Goal: Register for event/course

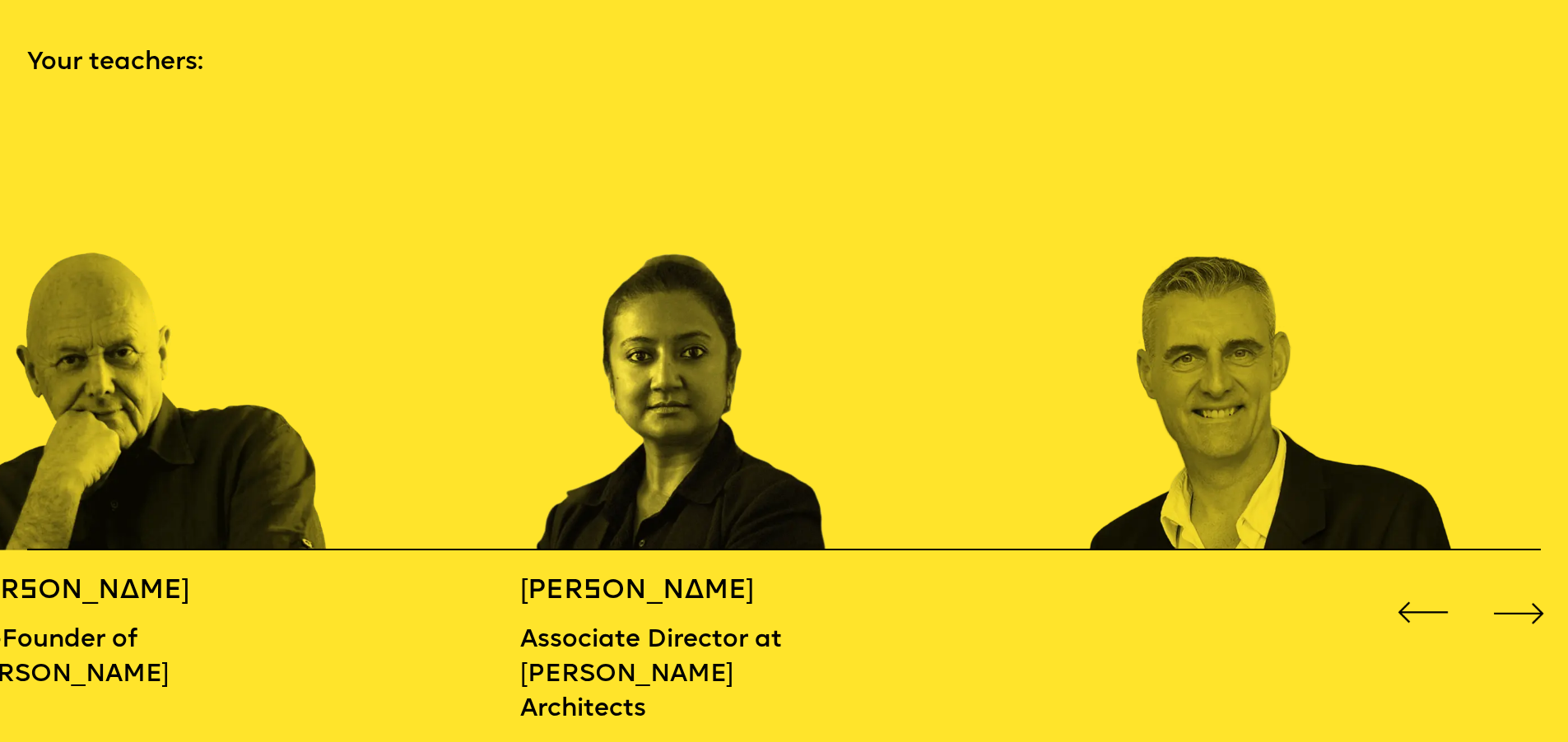
scroll to position [2412, 0]
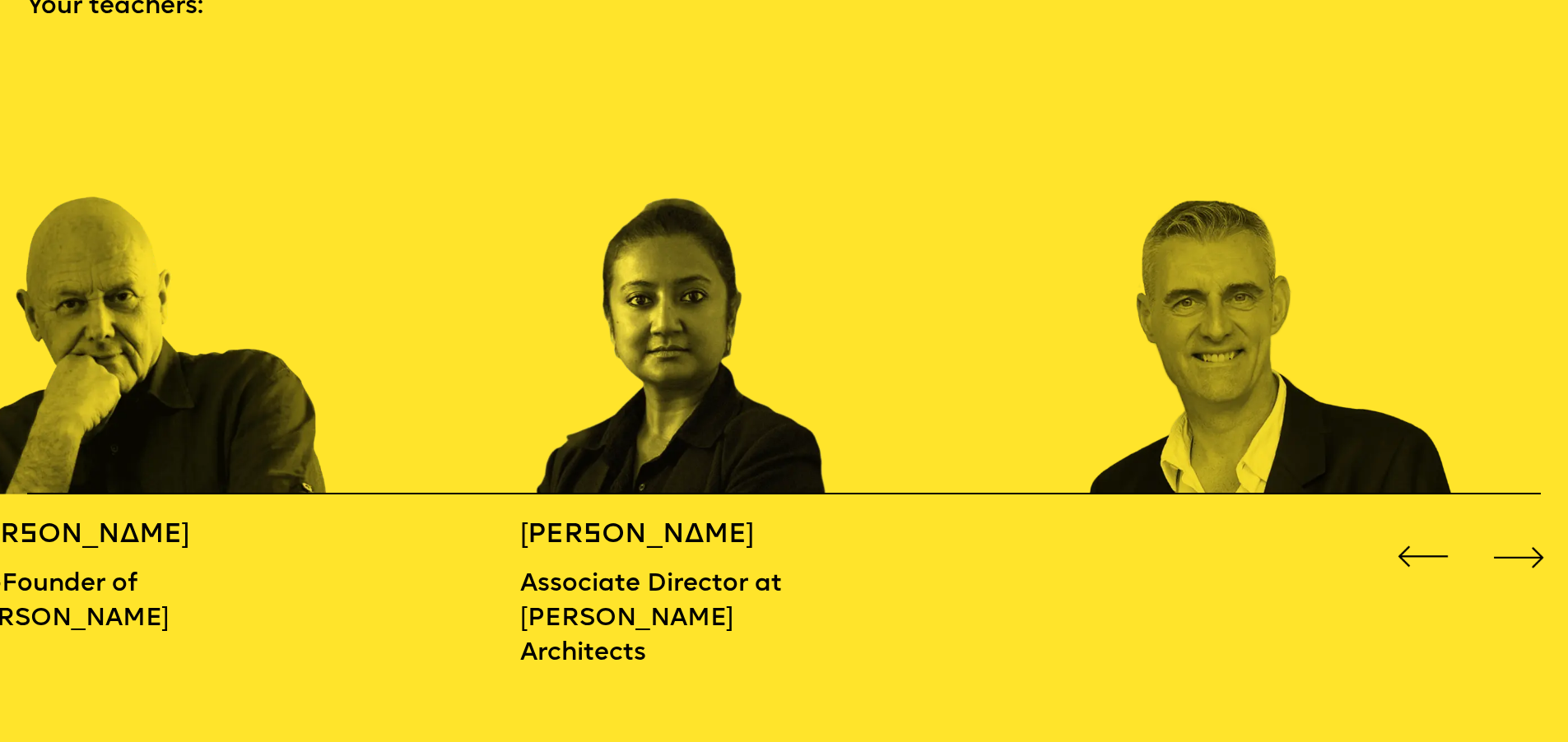
click at [1536, 546] on div "Next slide" at bounding box center [1518, 558] width 63 height 63
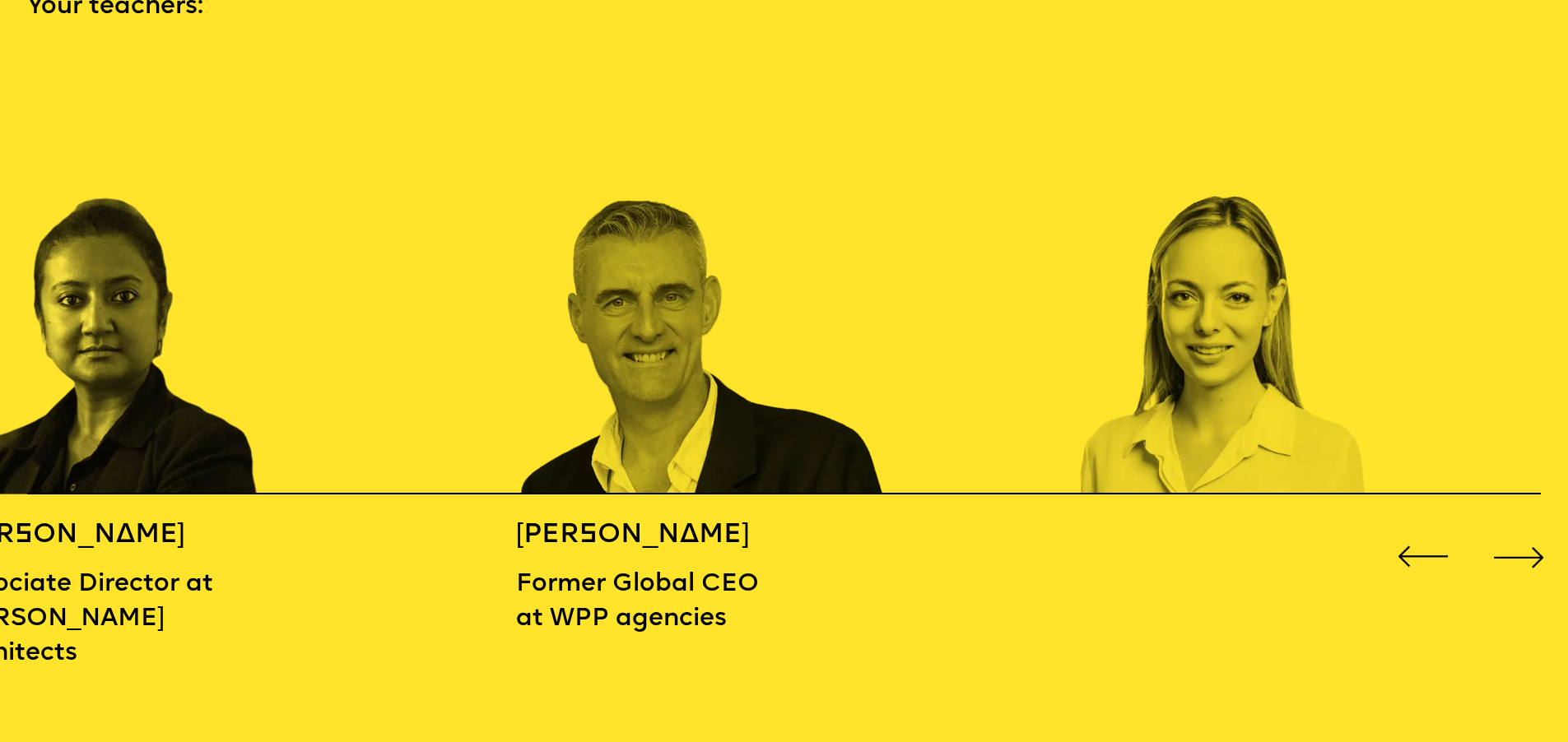
click at [1536, 546] on div "Next slide" at bounding box center [1518, 558] width 63 height 63
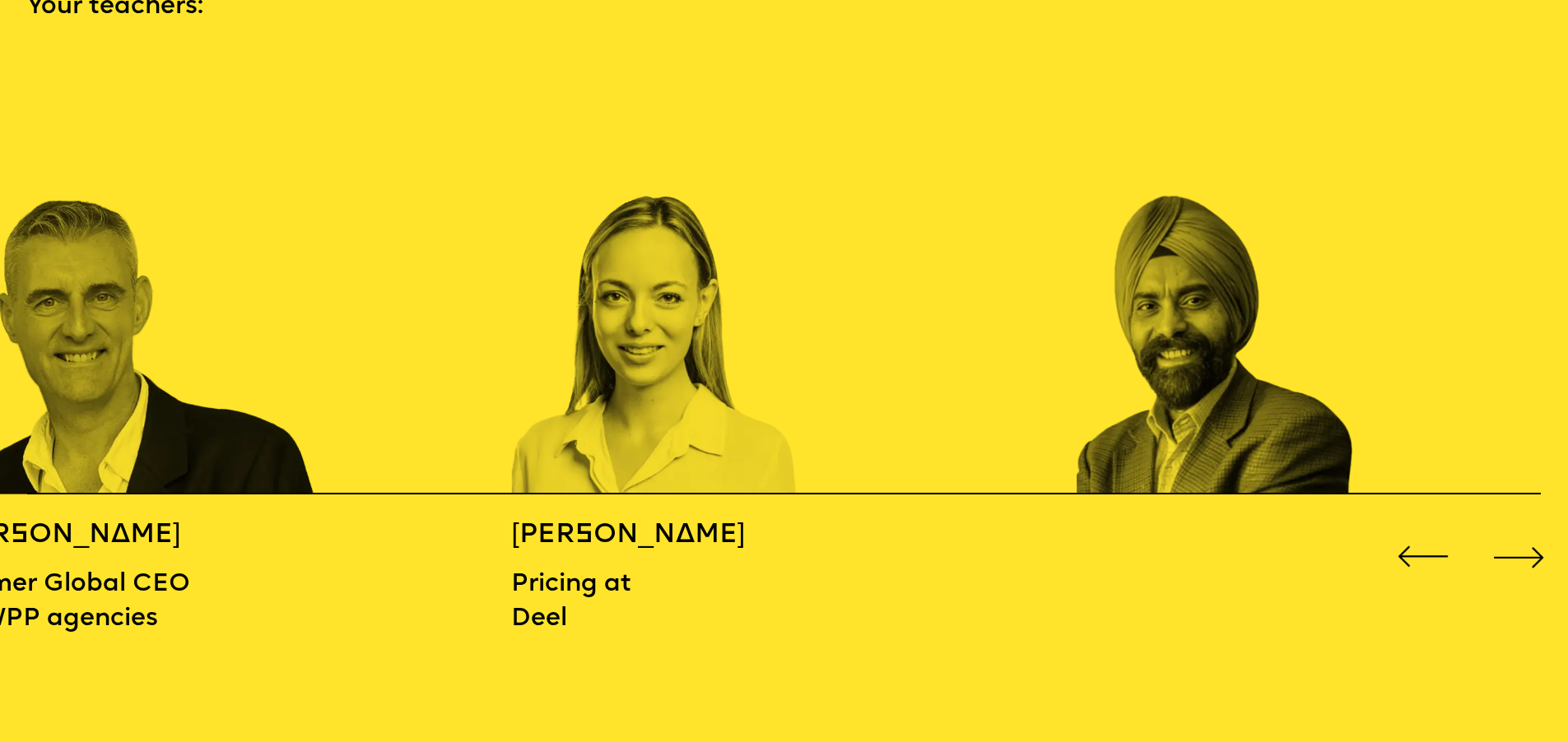
click at [1536, 546] on div "Next slide" at bounding box center [1518, 558] width 63 height 63
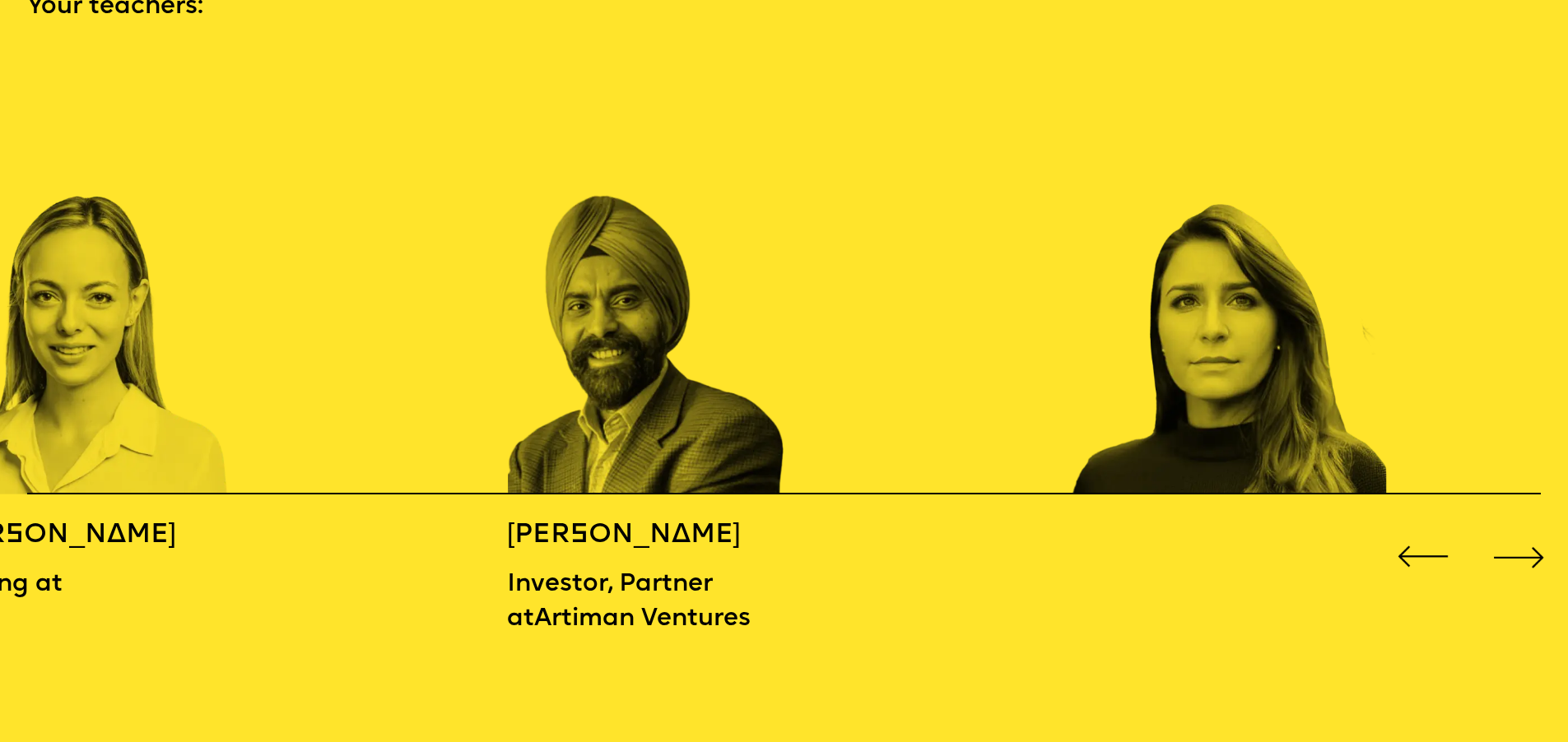
click at [1536, 546] on div "Next slide" at bounding box center [1518, 558] width 63 height 63
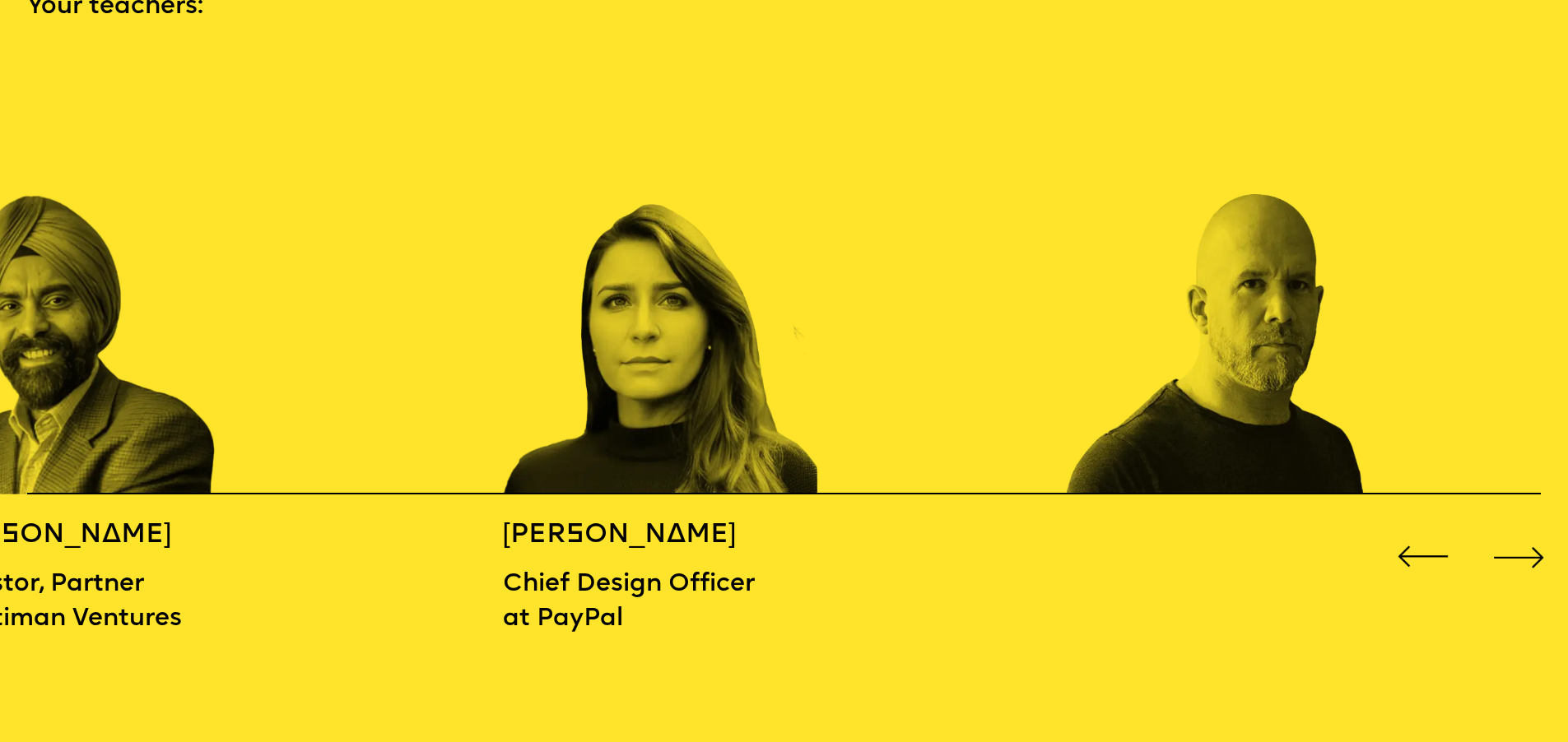
click at [1533, 542] on div "Next slide" at bounding box center [1518, 558] width 63 height 63
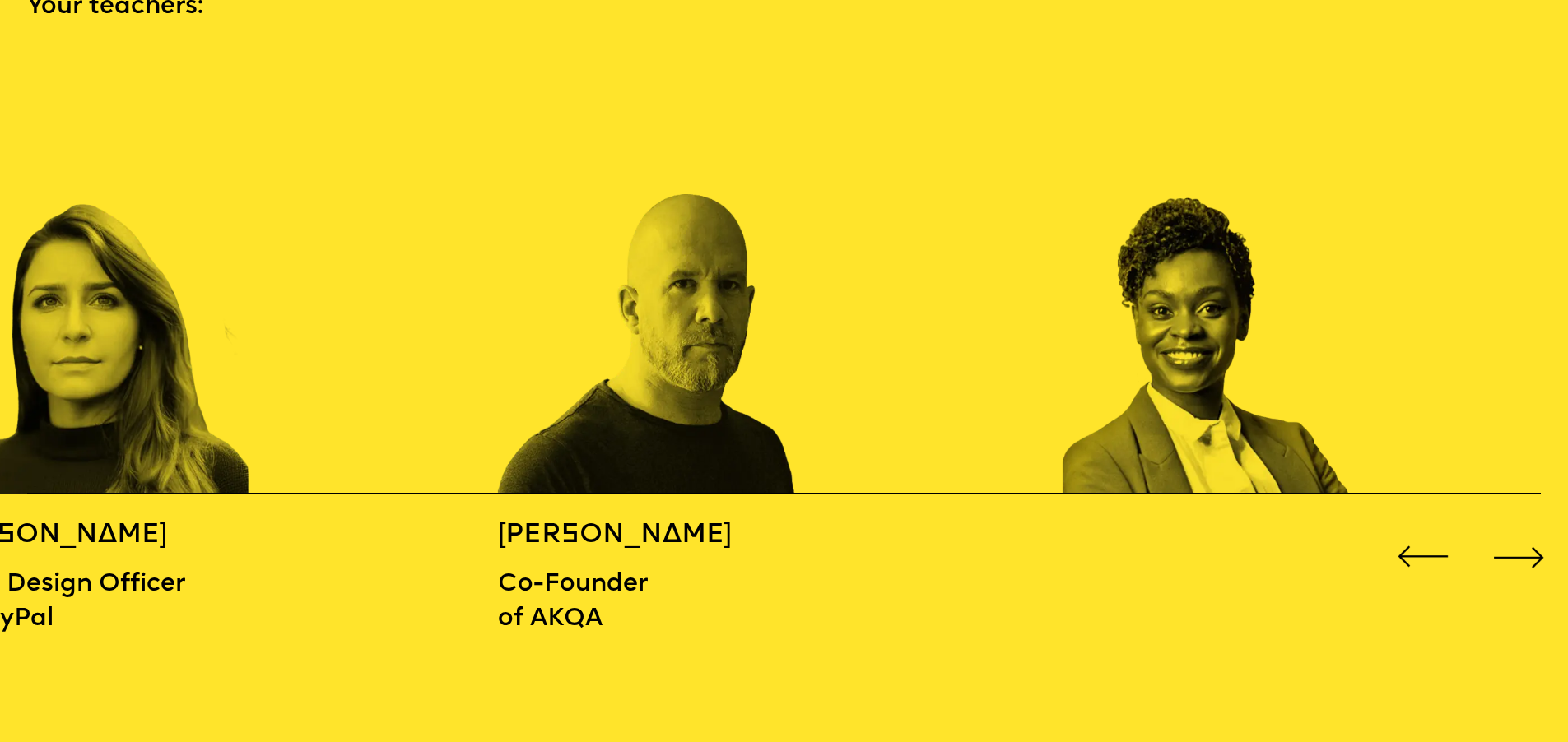
click at [1532, 542] on div "Next slide" at bounding box center [1518, 558] width 63 height 63
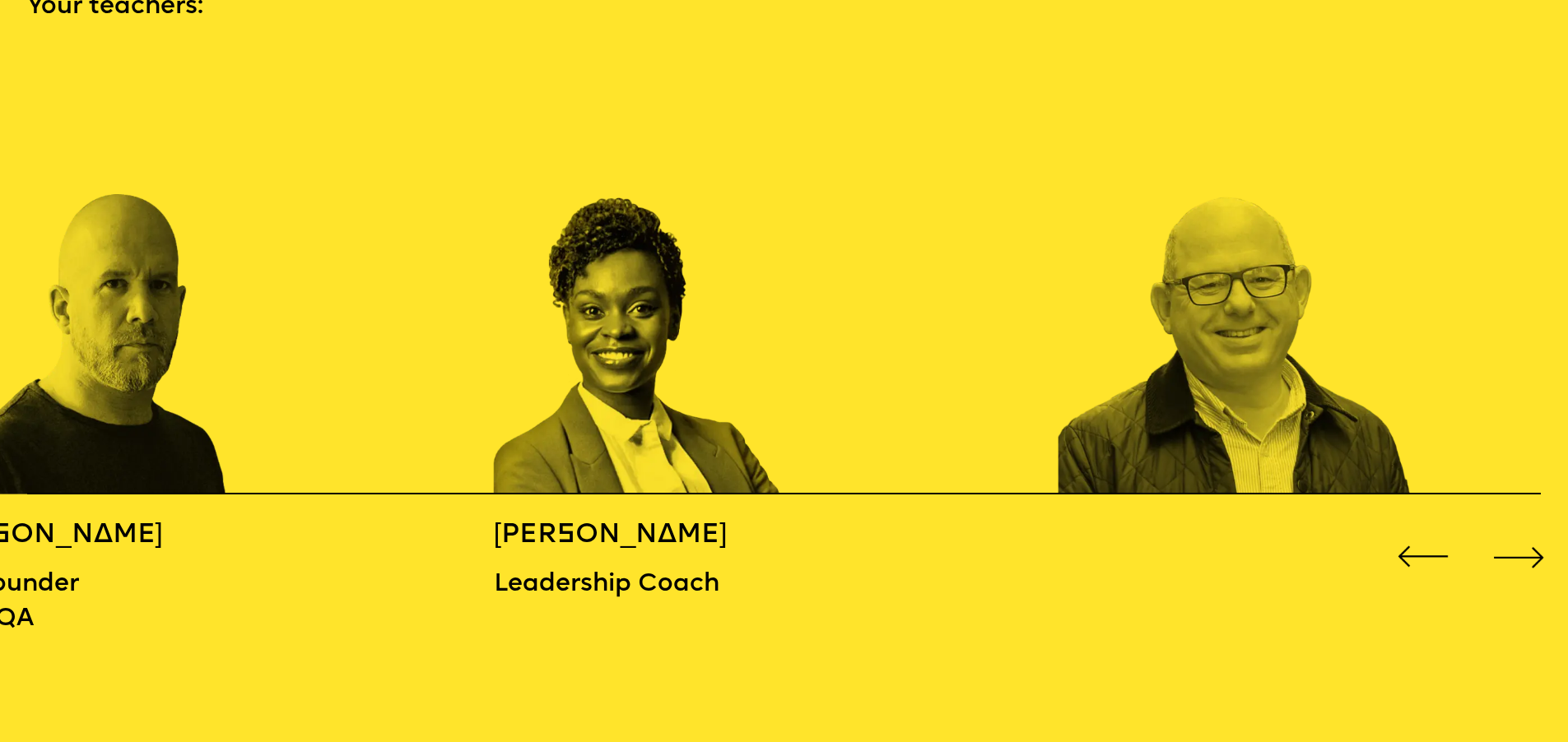
click at [1532, 542] on div "Next slide" at bounding box center [1518, 558] width 63 height 63
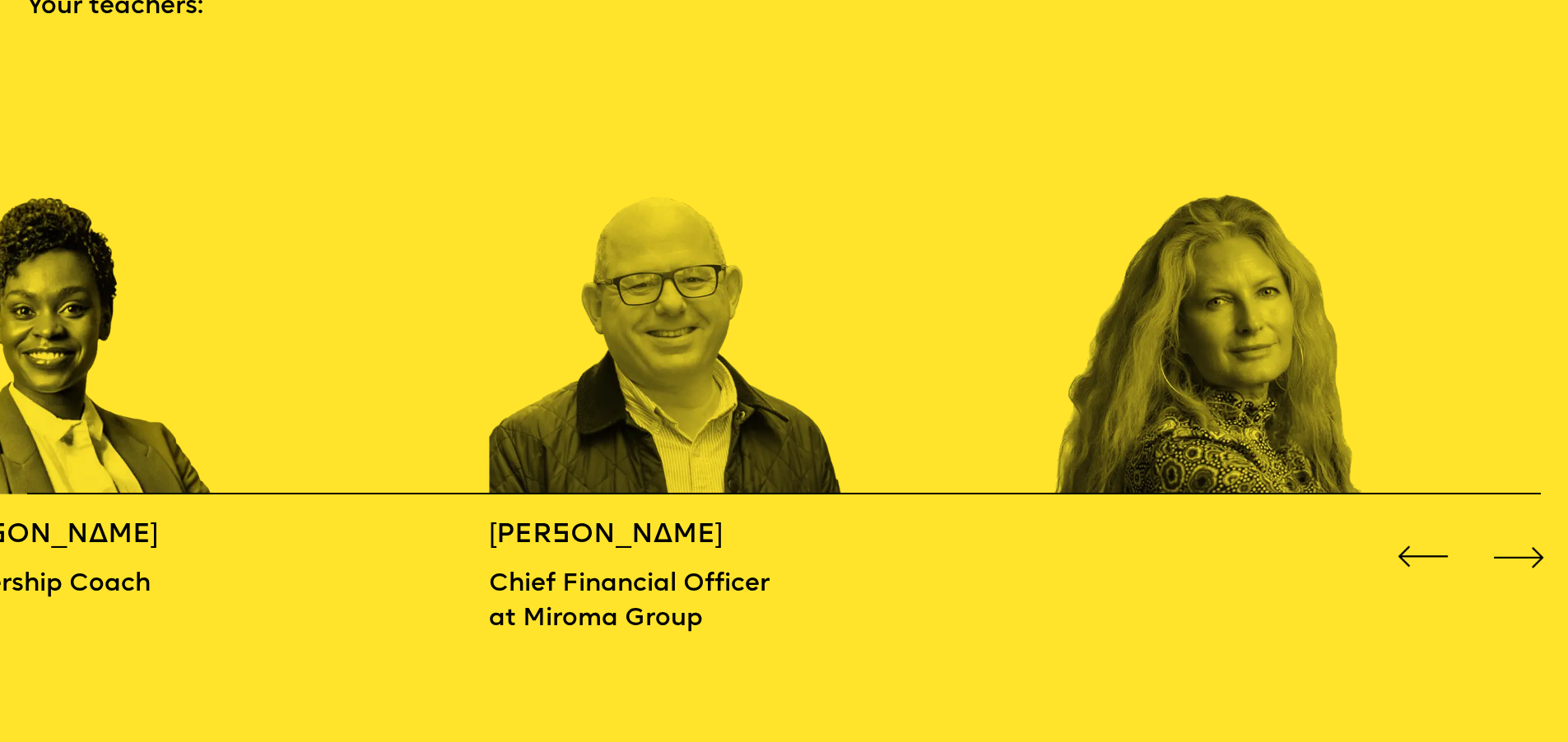
click at [1532, 542] on div "Next slide" at bounding box center [1518, 558] width 63 height 63
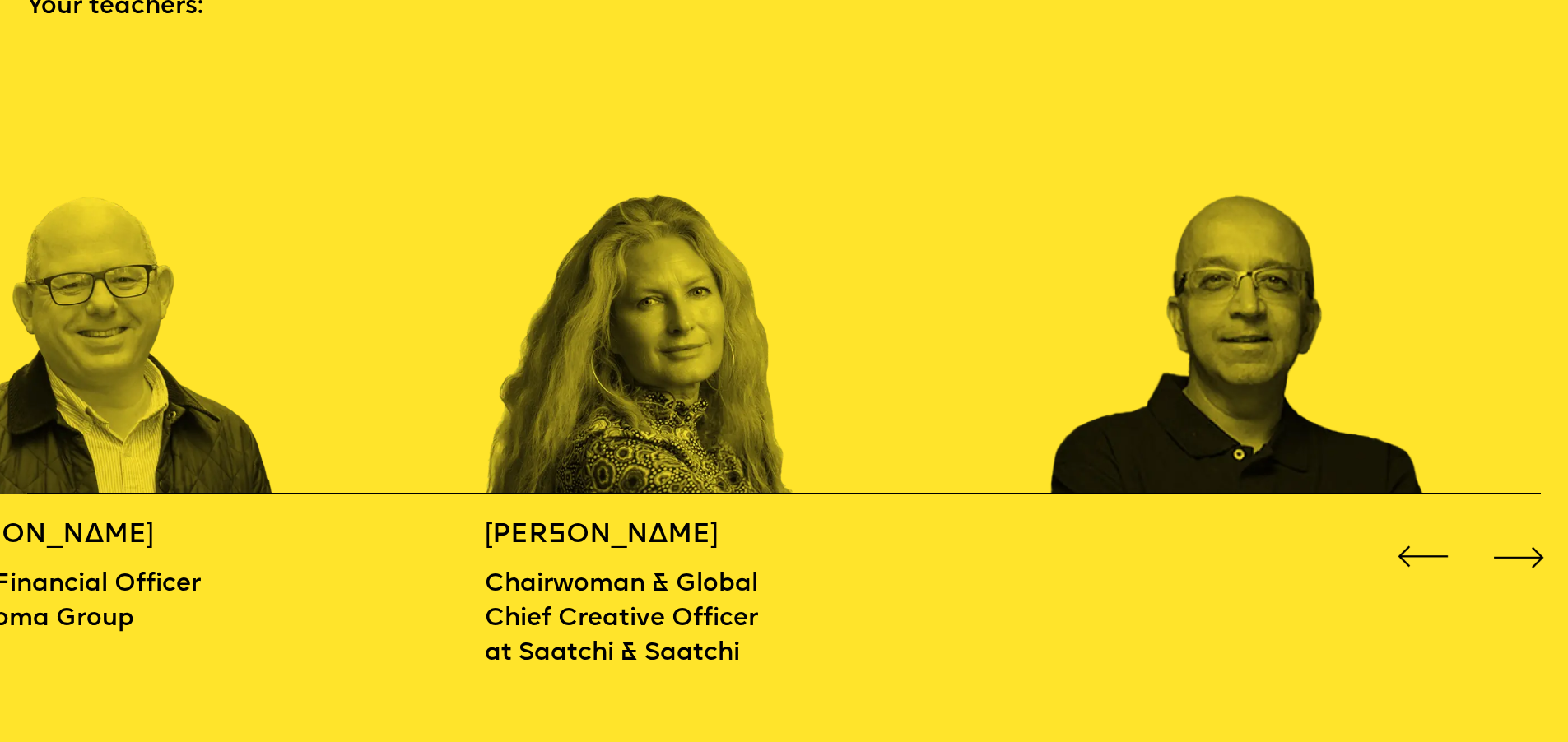
click at [1532, 542] on div "Next slide" at bounding box center [1518, 558] width 63 height 63
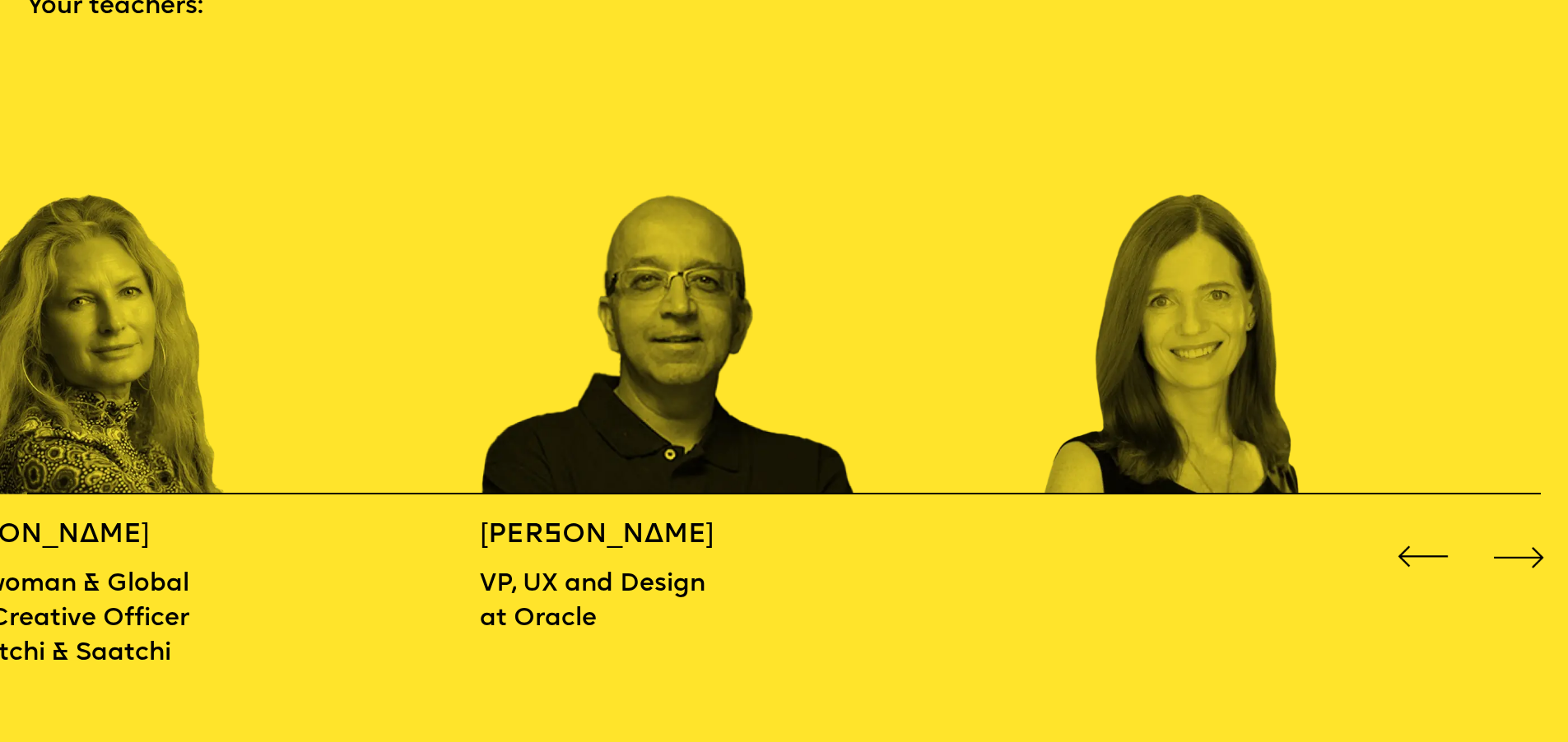
click at [1532, 542] on div "Next slide" at bounding box center [1518, 558] width 63 height 63
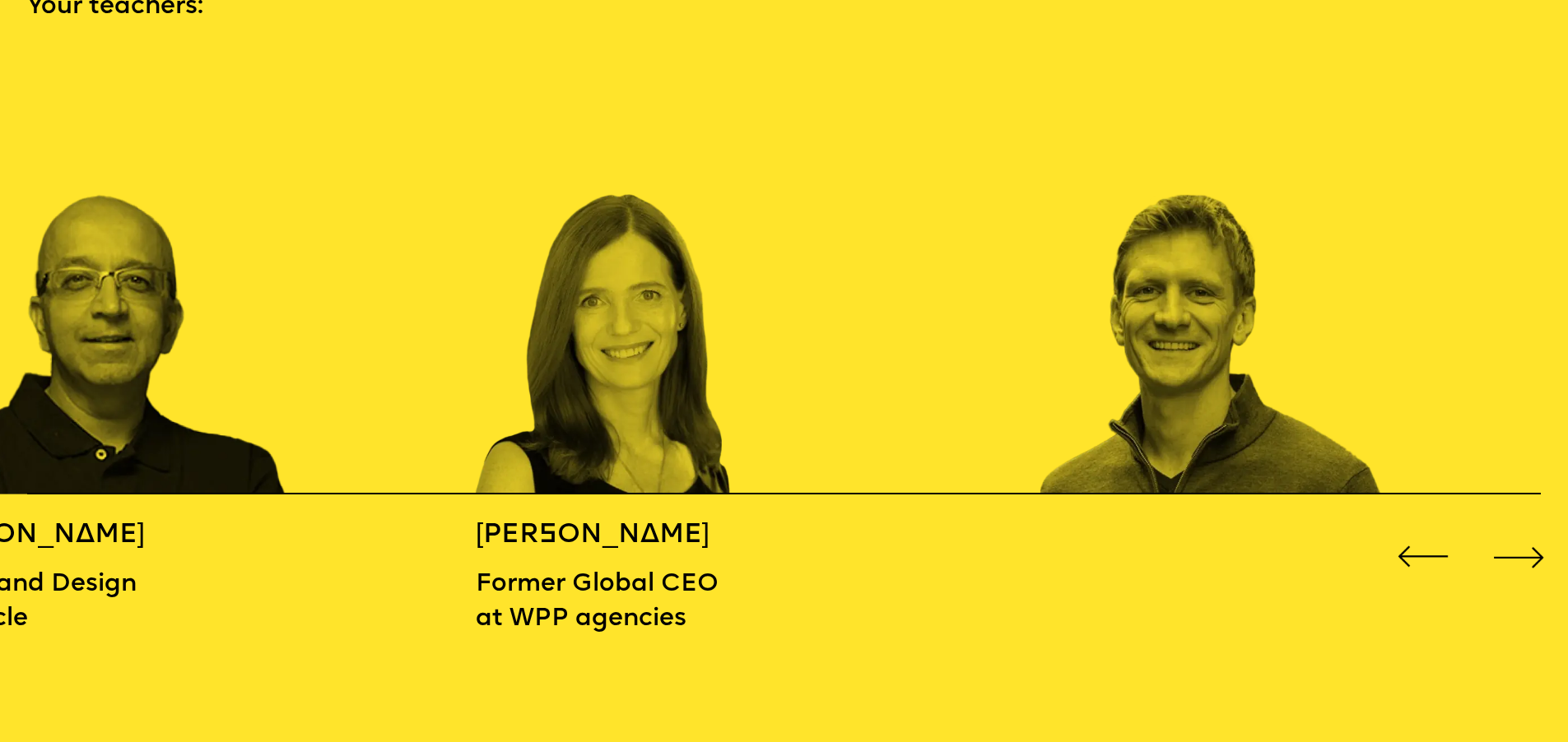
click at [1532, 542] on div "Next slide" at bounding box center [1518, 558] width 63 height 63
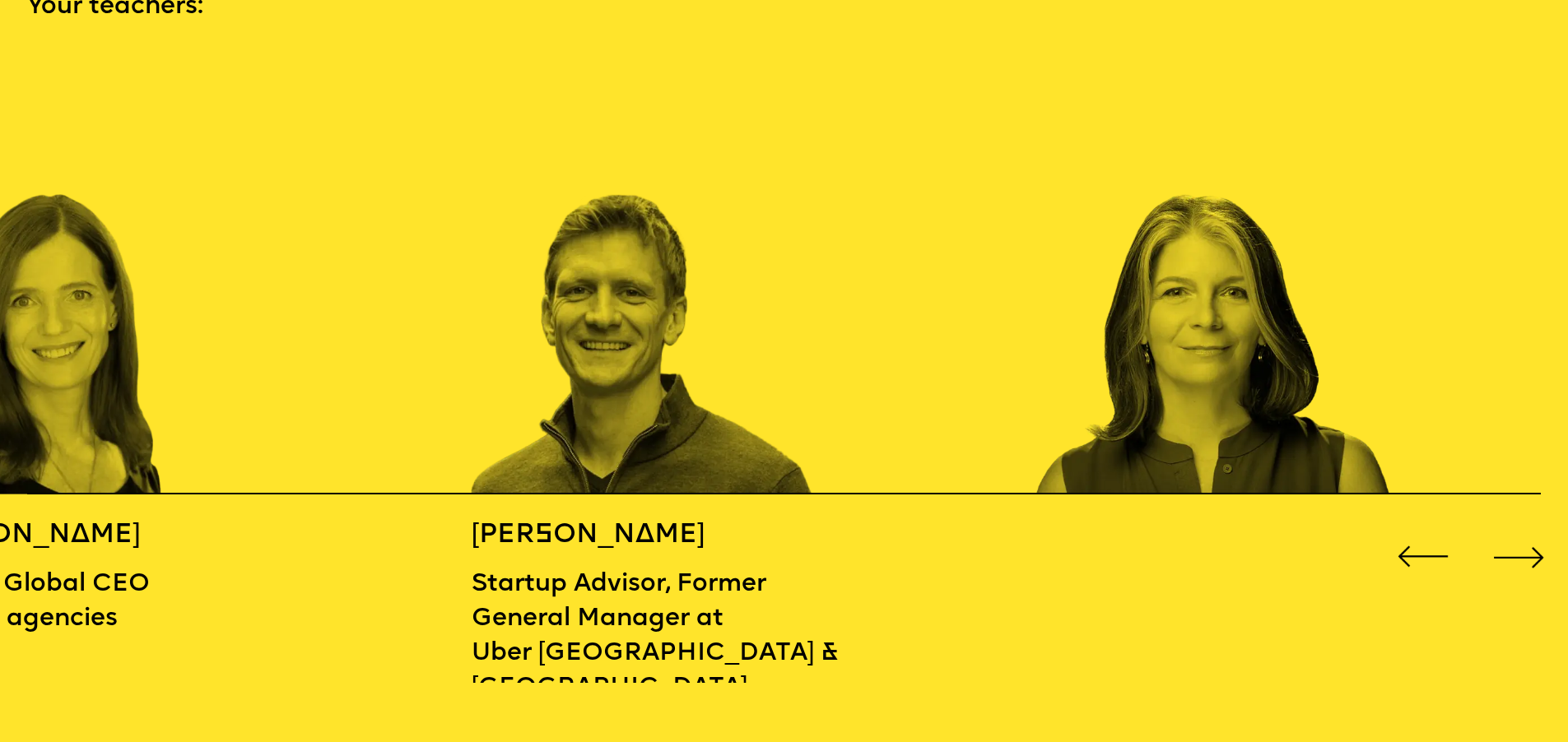
click at [1532, 542] on div "Next slide" at bounding box center [1518, 558] width 63 height 63
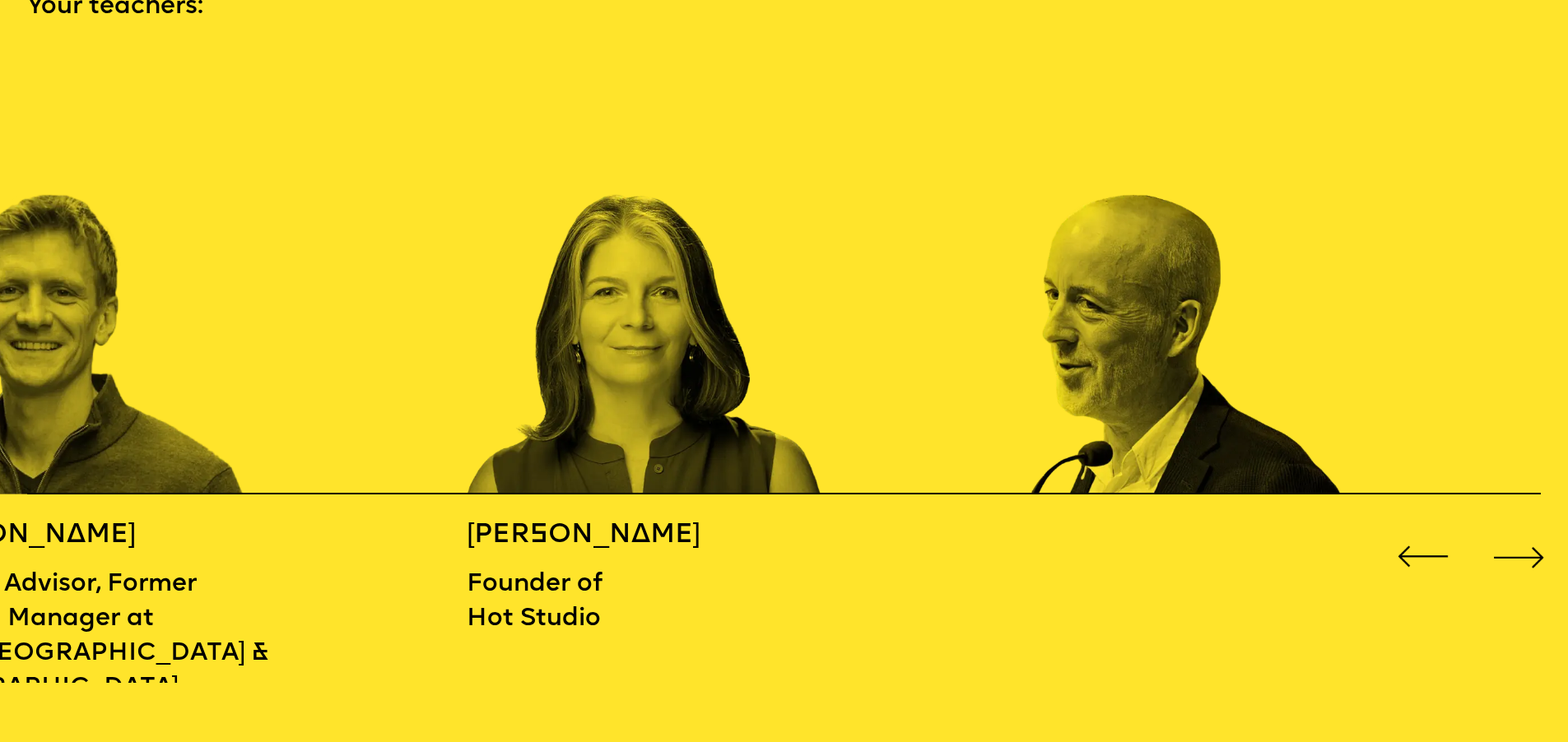
click at [1532, 542] on div "Next slide" at bounding box center [1518, 558] width 63 height 63
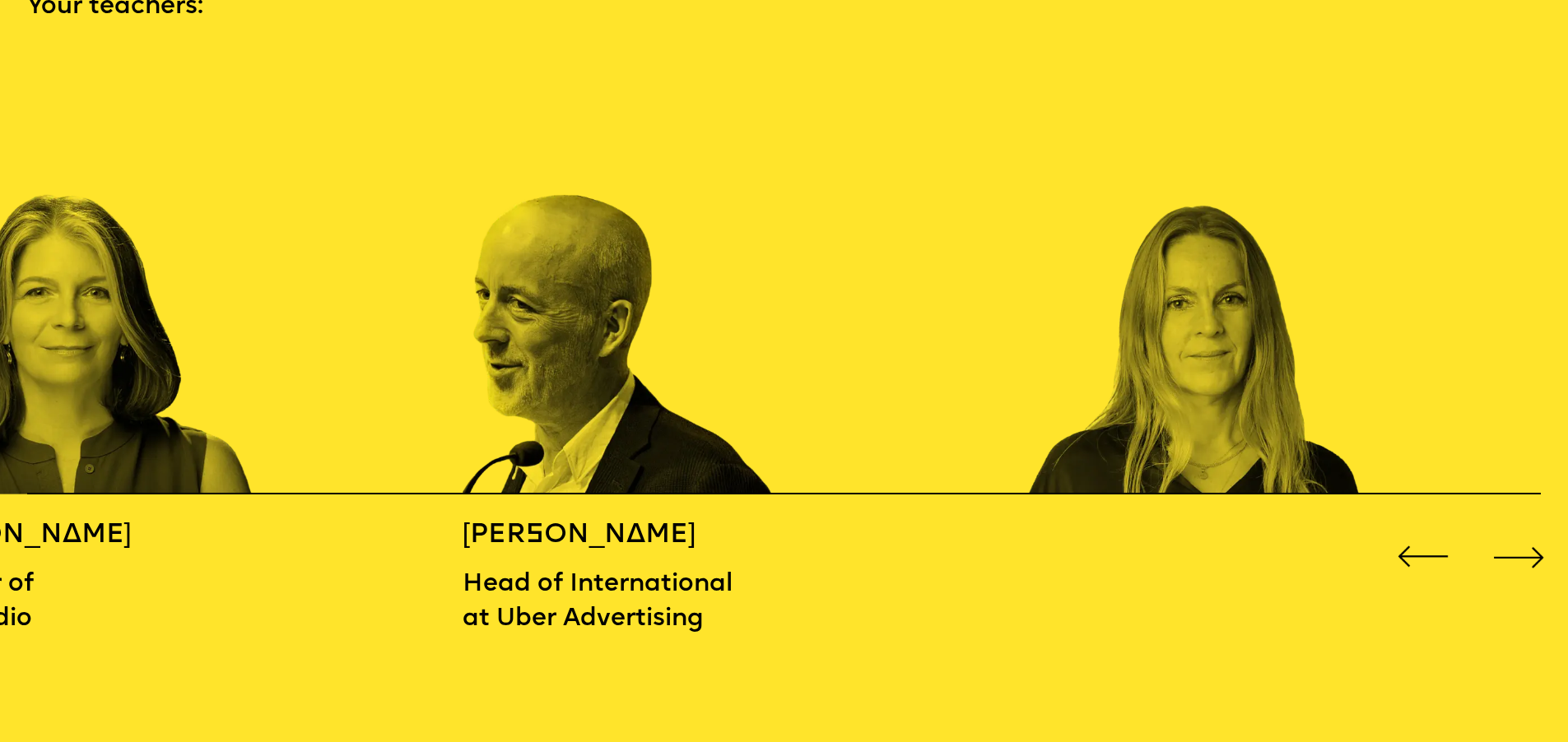
click at [1532, 542] on div "Next slide" at bounding box center [1518, 558] width 63 height 63
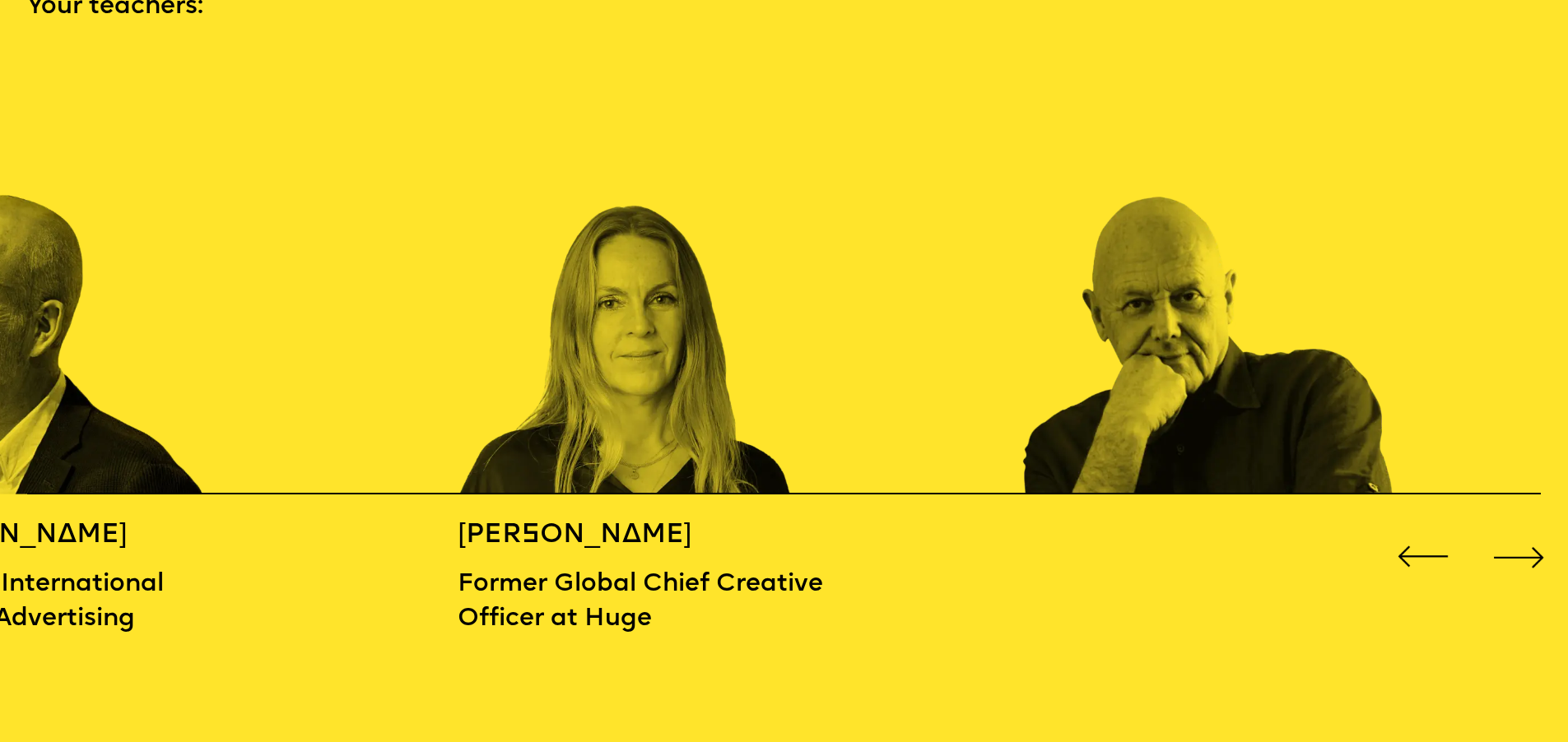
click at [1532, 542] on div "Next slide" at bounding box center [1518, 558] width 63 height 63
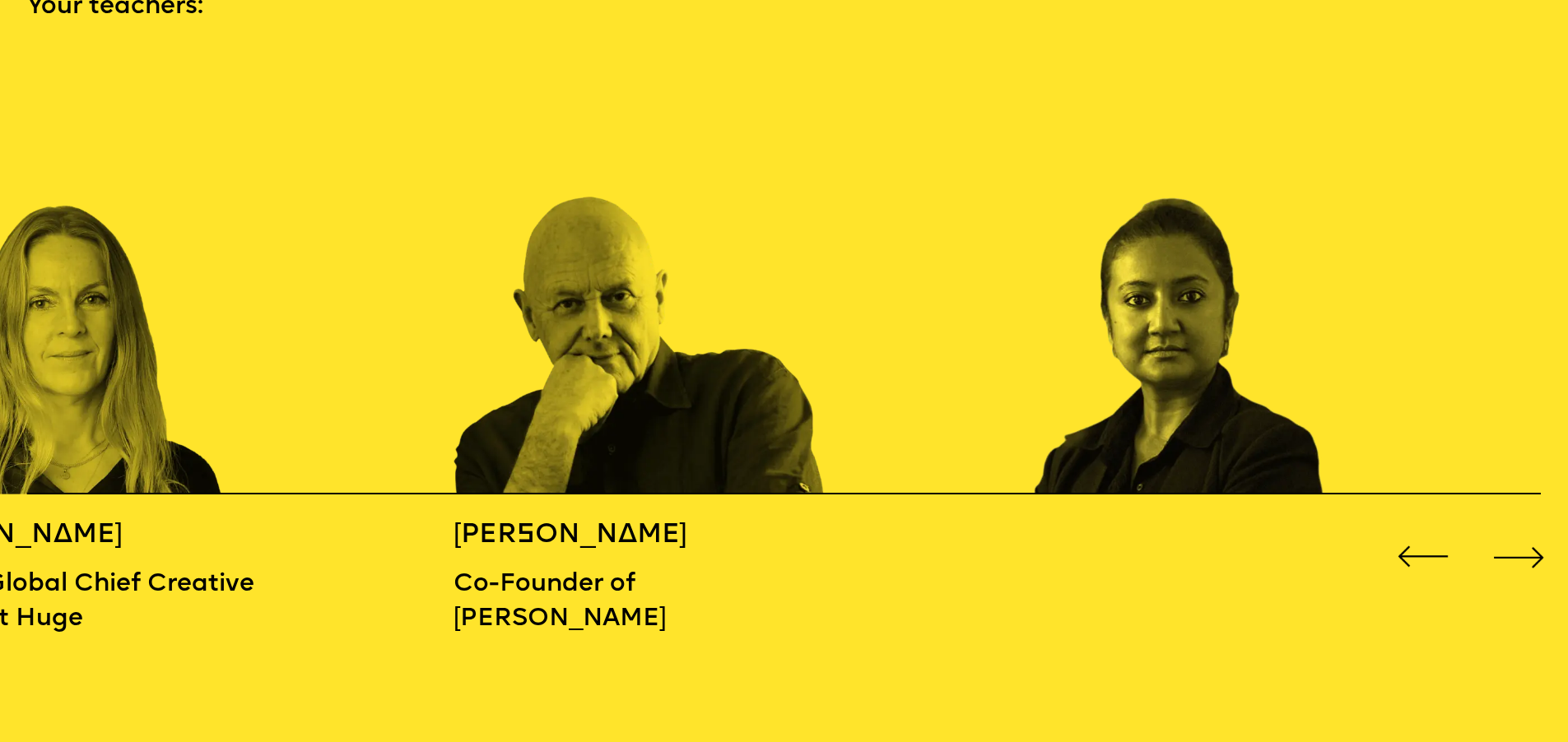
click at [1532, 542] on div "Next slide" at bounding box center [1518, 558] width 63 height 63
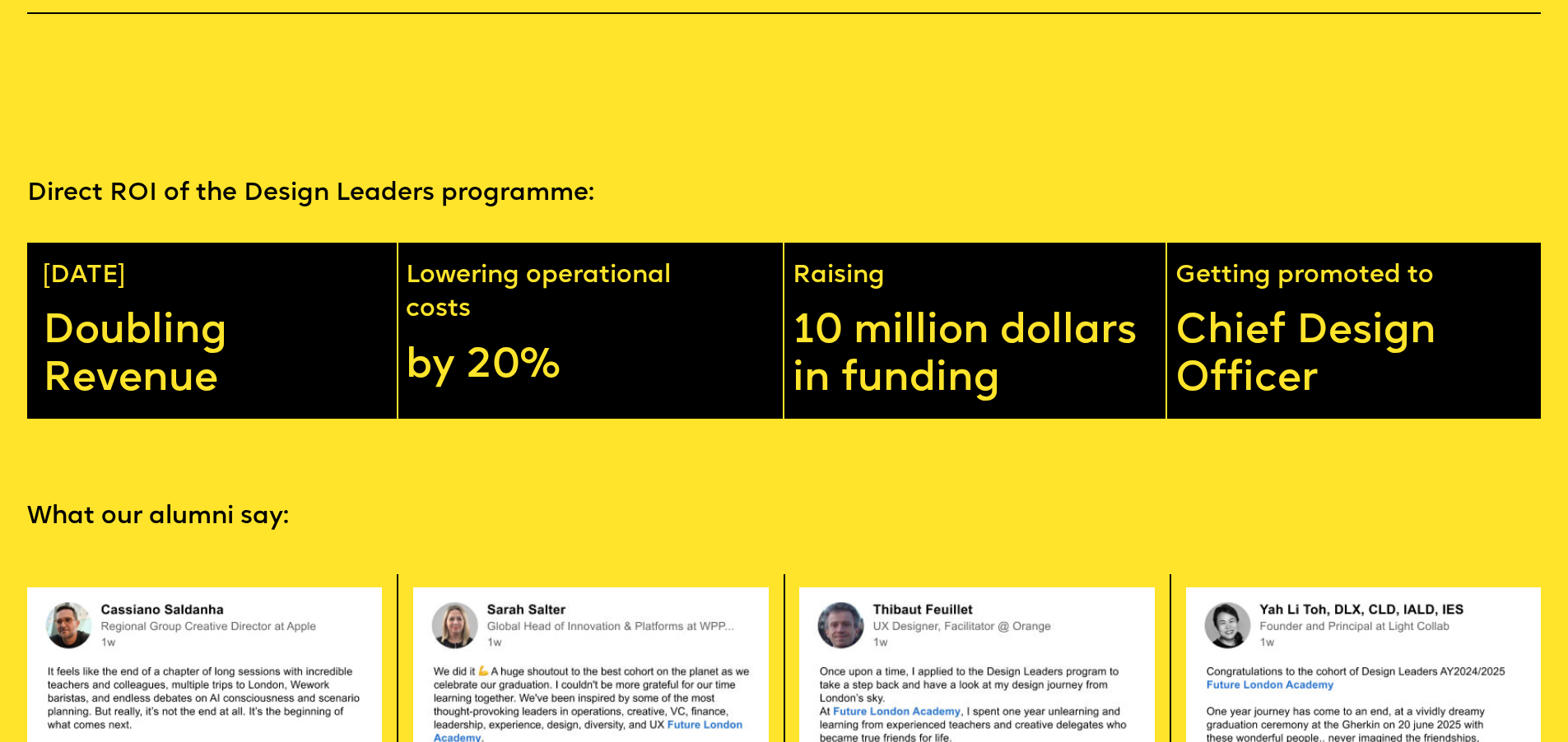
scroll to position [3947, 0]
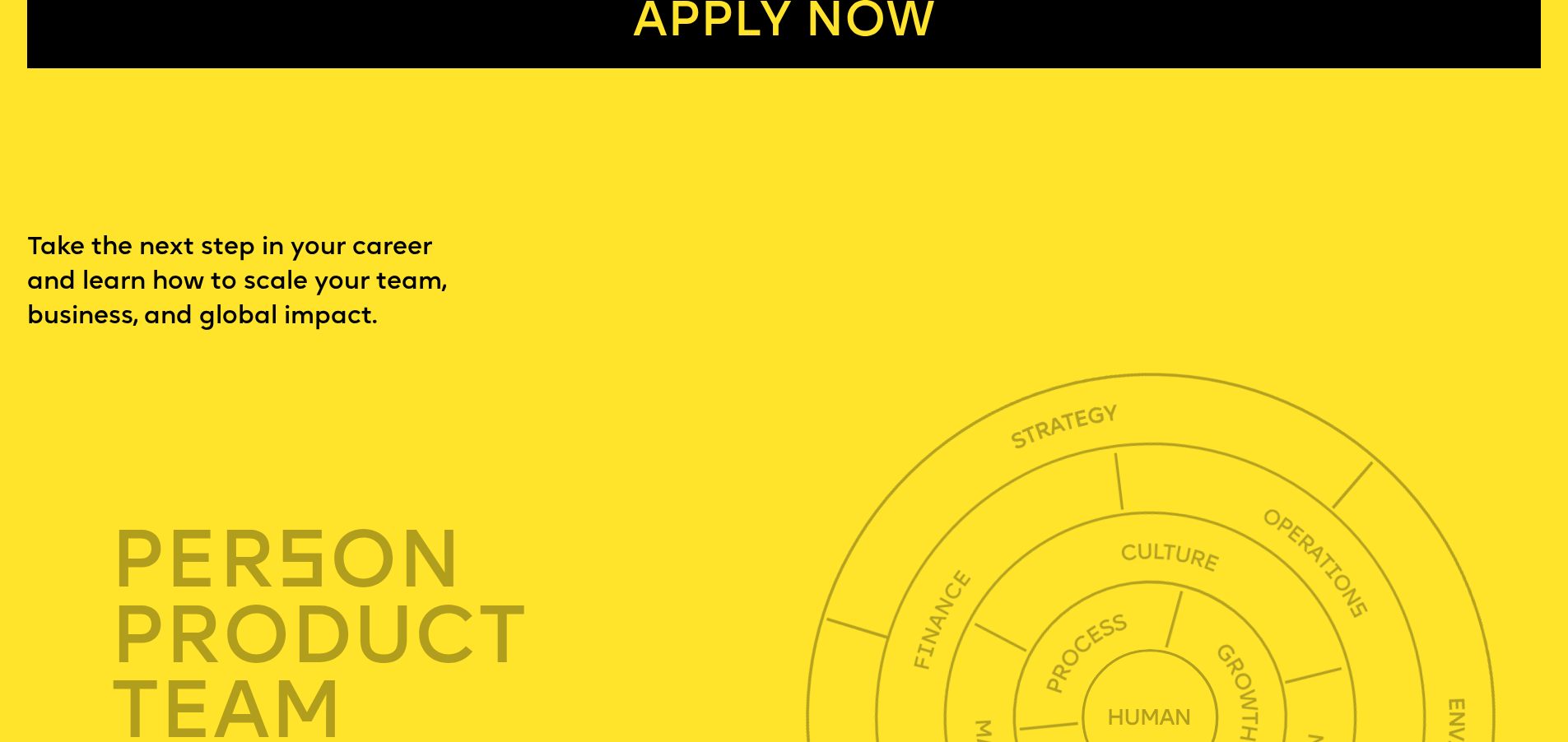
click at [834, 66] on link "Apply now" at bounding box center [784, 21] width 1514 height 93
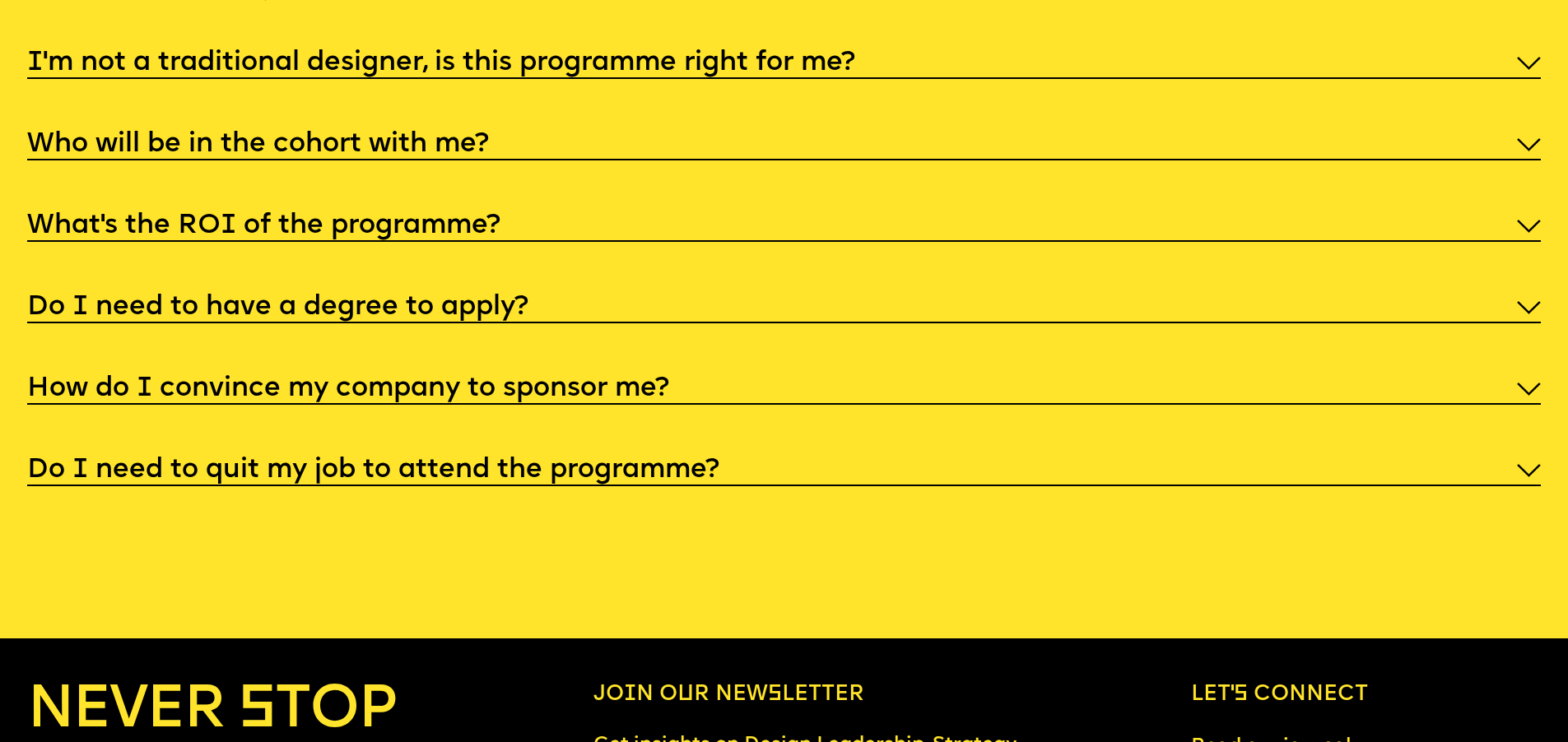
scroll to position [8260, 0]
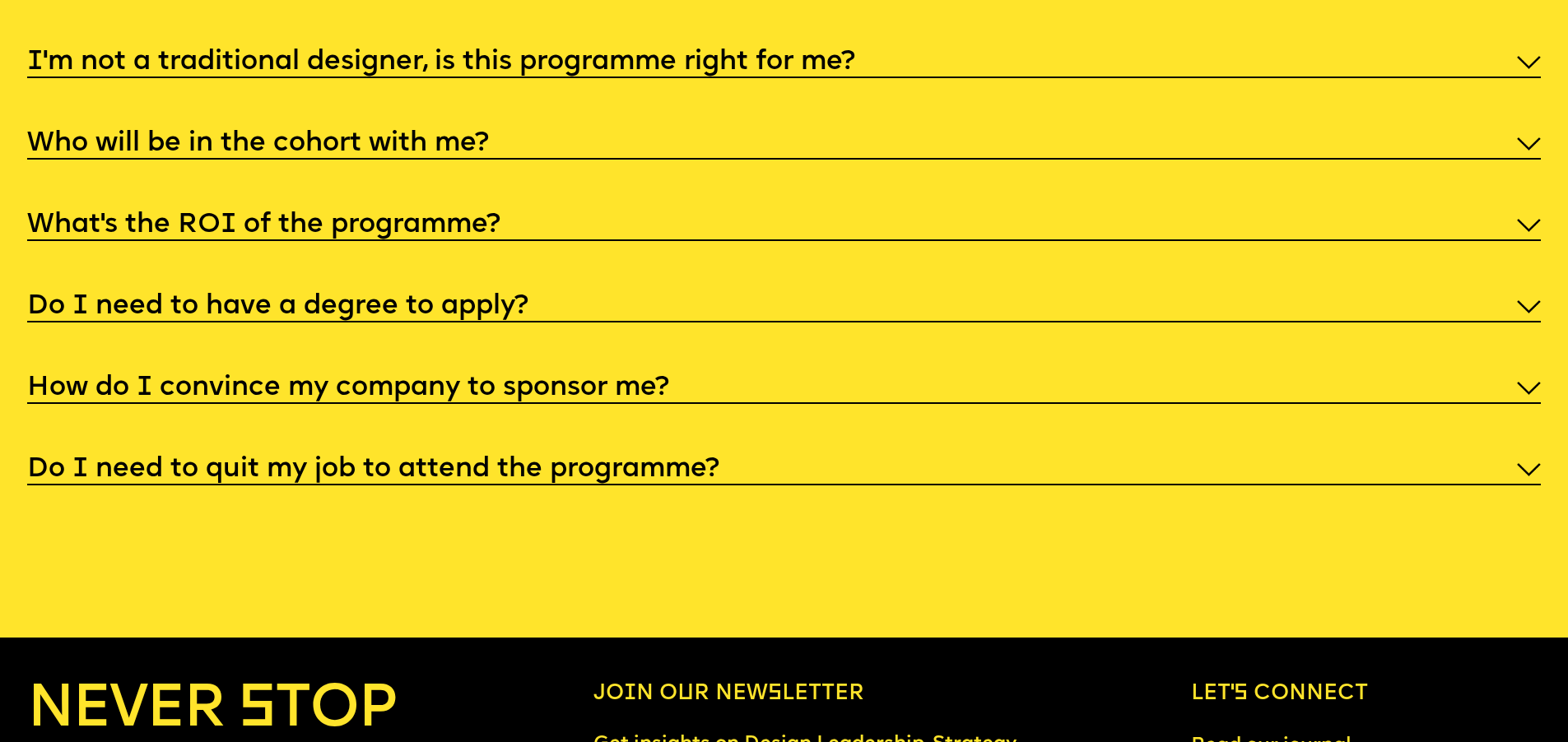
click at [800, 71] on h5 "I'm not a traditional designer, is this programme right for me?" at bounding box center [441, 63] width 828 height 17
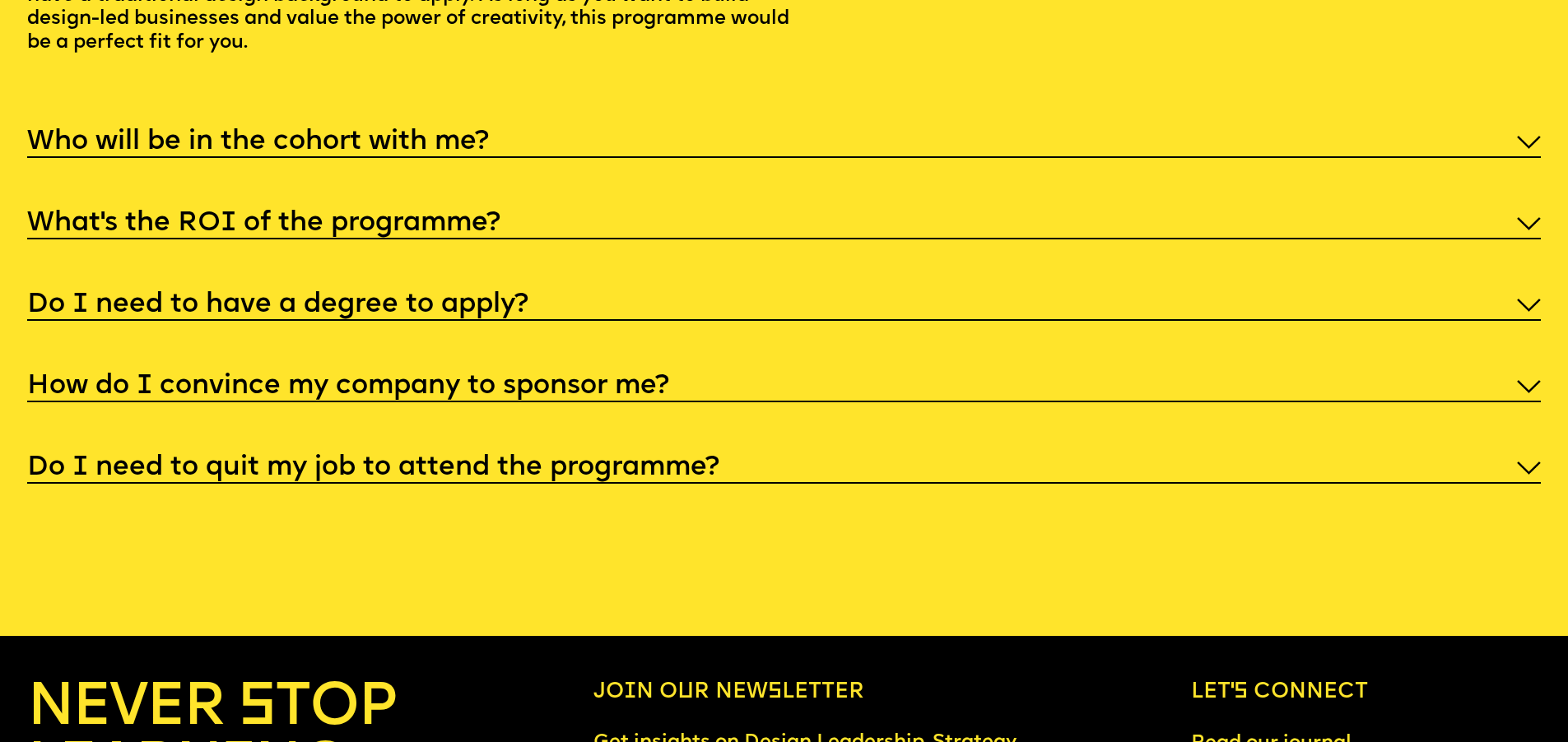
scroll to position [8396, 0]
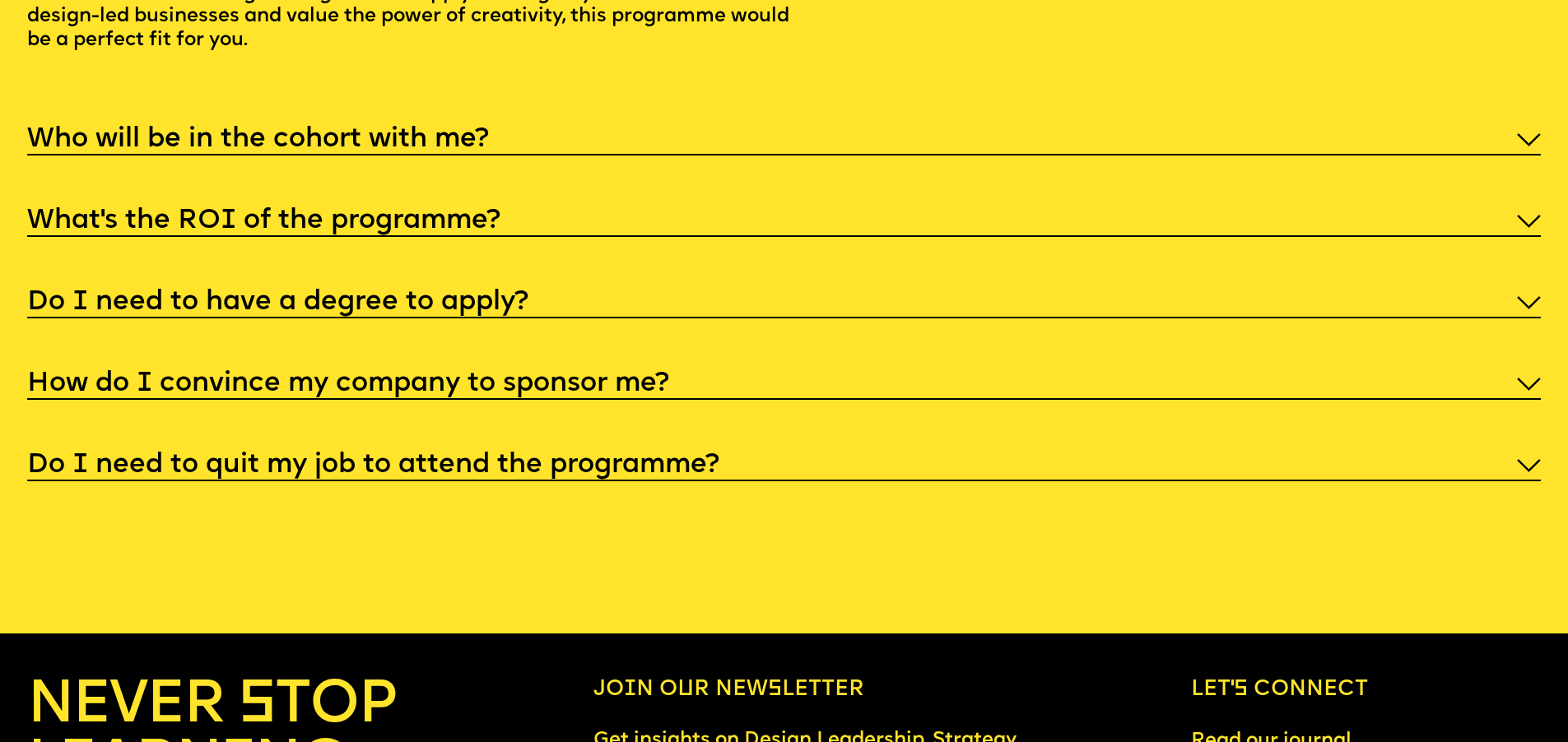
click at [519, 156] on div "Who will be in the cohort with me?" at bounding box center [784, 138] width 1514 height 35
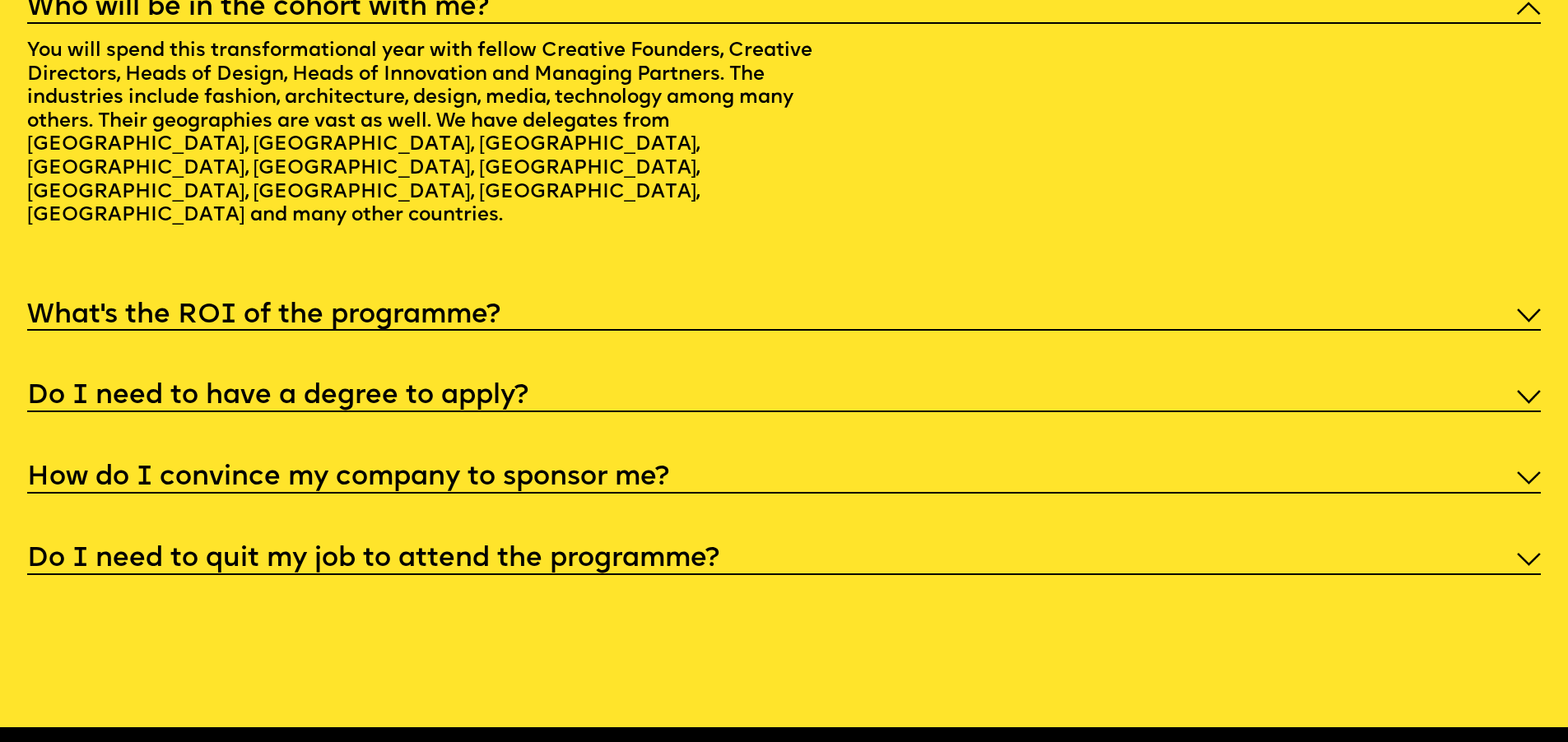
drag, startPoint x: 377, startPoint y: 346, endPoint x: 406, endPoint y: 351, distance: 29.4
click at [379, 324] on h5 "What’s the ROI of the programme?" at bounding box center [263, 316] width 473 height 17
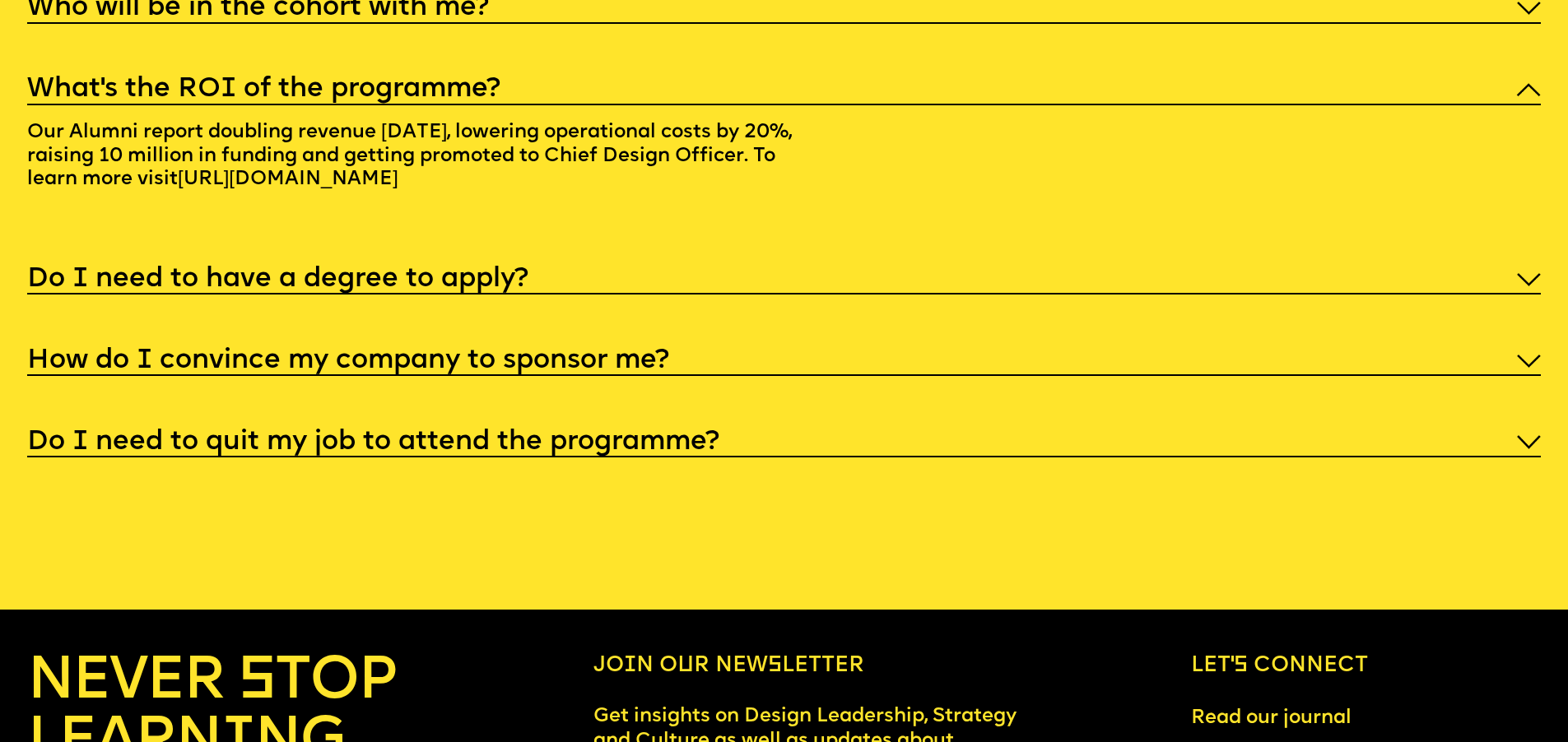
click at [543, 370] on h5 "How do I convince my company to sponsor me?" at bounding box center [348, 361] width 642 height 17
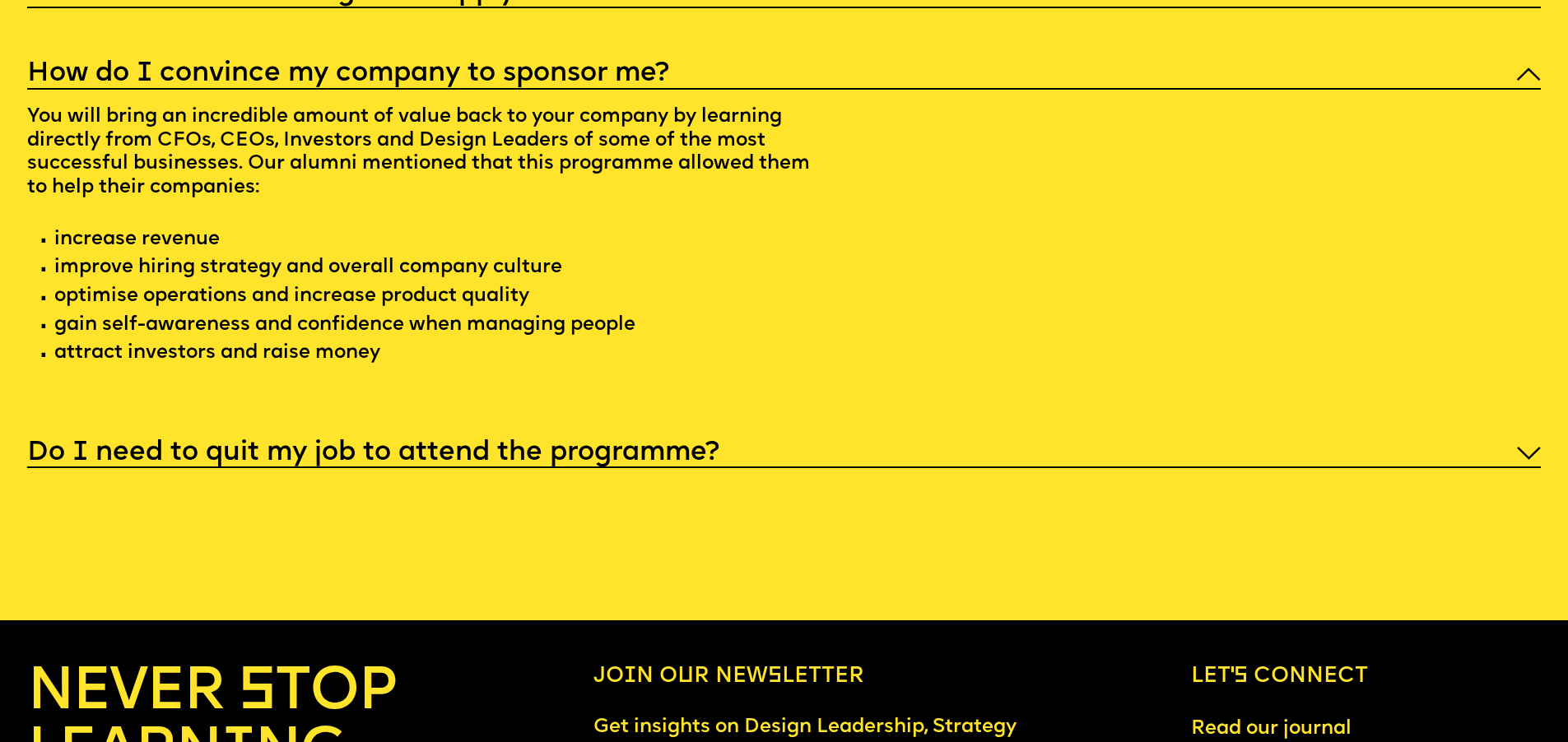
scroll to position [8580, 0]
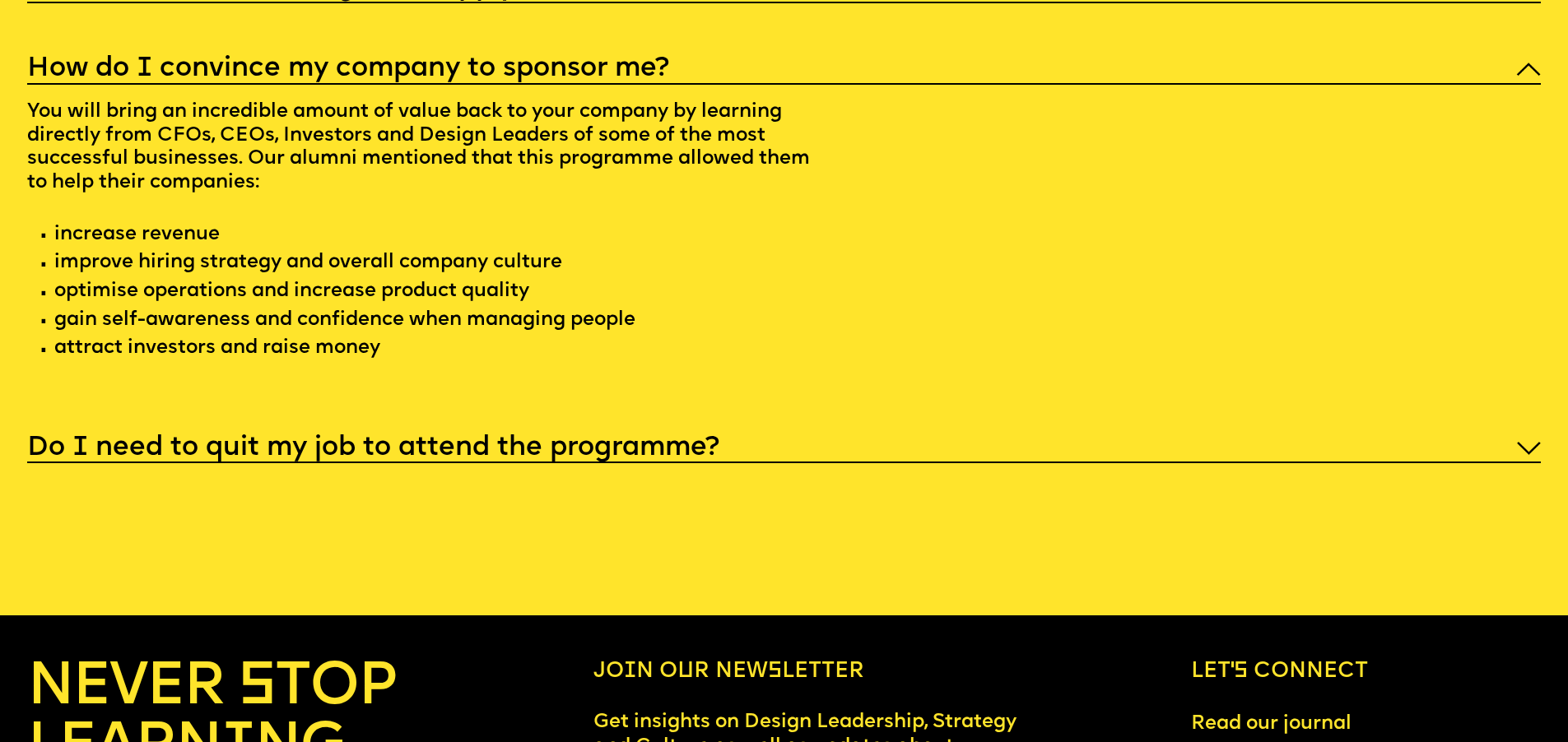
drag, startPoint x: 466, startPoint y: 533, endPoint x: 480, endPoint y: 530, distance: 14.3
click at [466, 457] on h5 "Do I need to quit my job to attend the programme?" at bounding box center [372, 449] width 692 height 17
